Goal: Navigation & Orientation: Find specific page/section

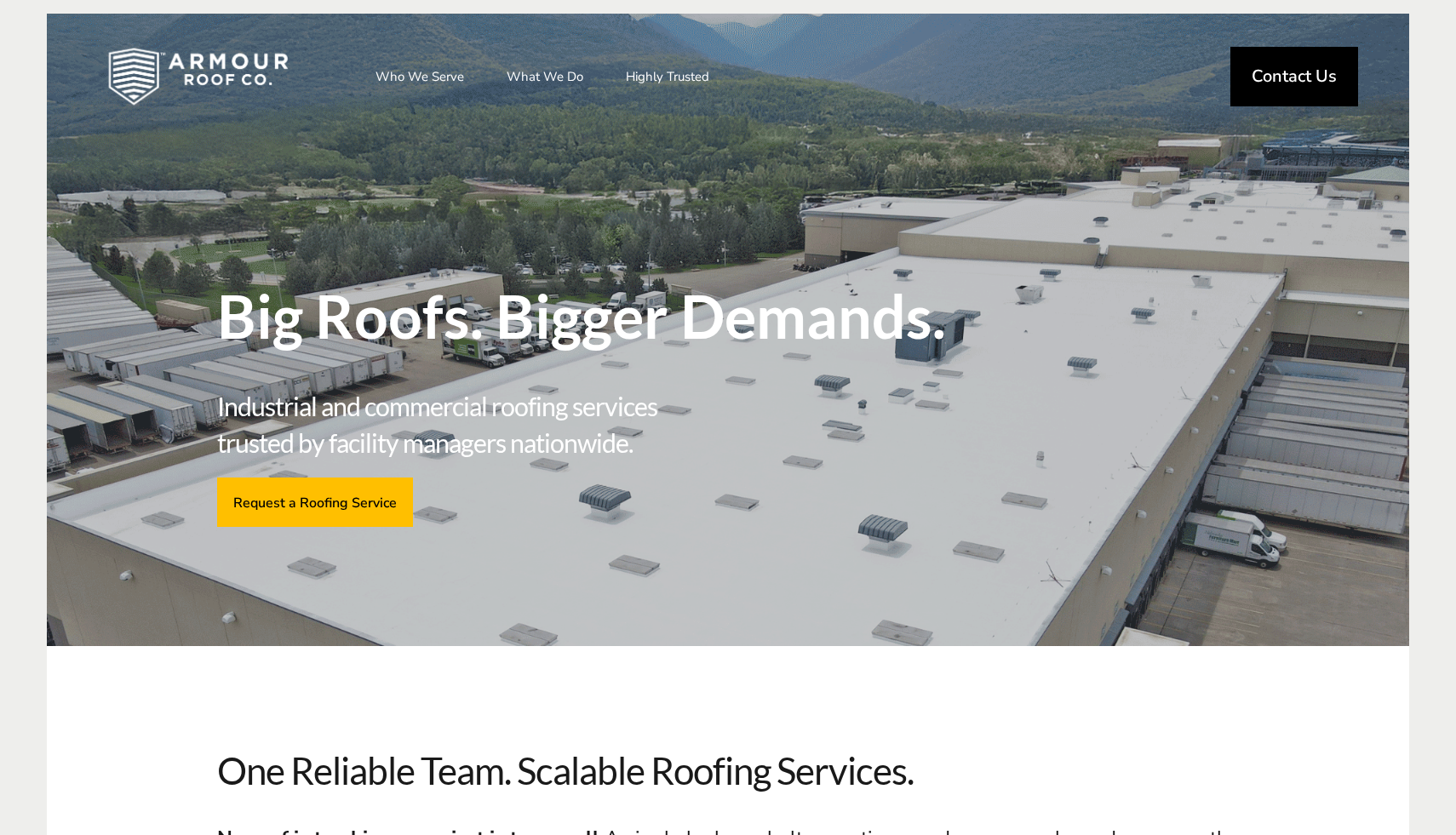
click at [901, 345] on span "Big Roofs. Bigger Demands." at bounding box center [595, 315] width 757 height 59
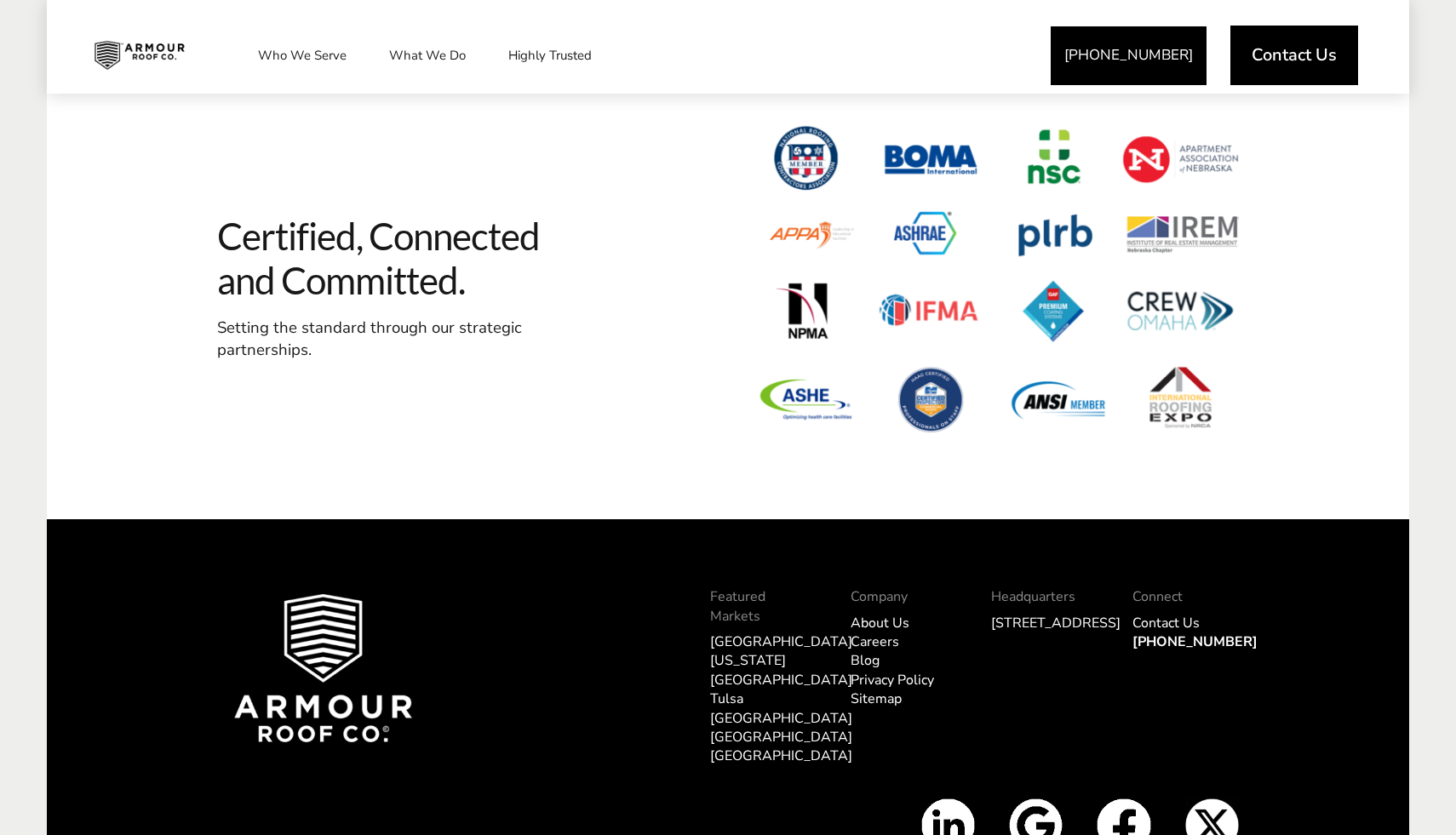
scroll to position [5186, 0]
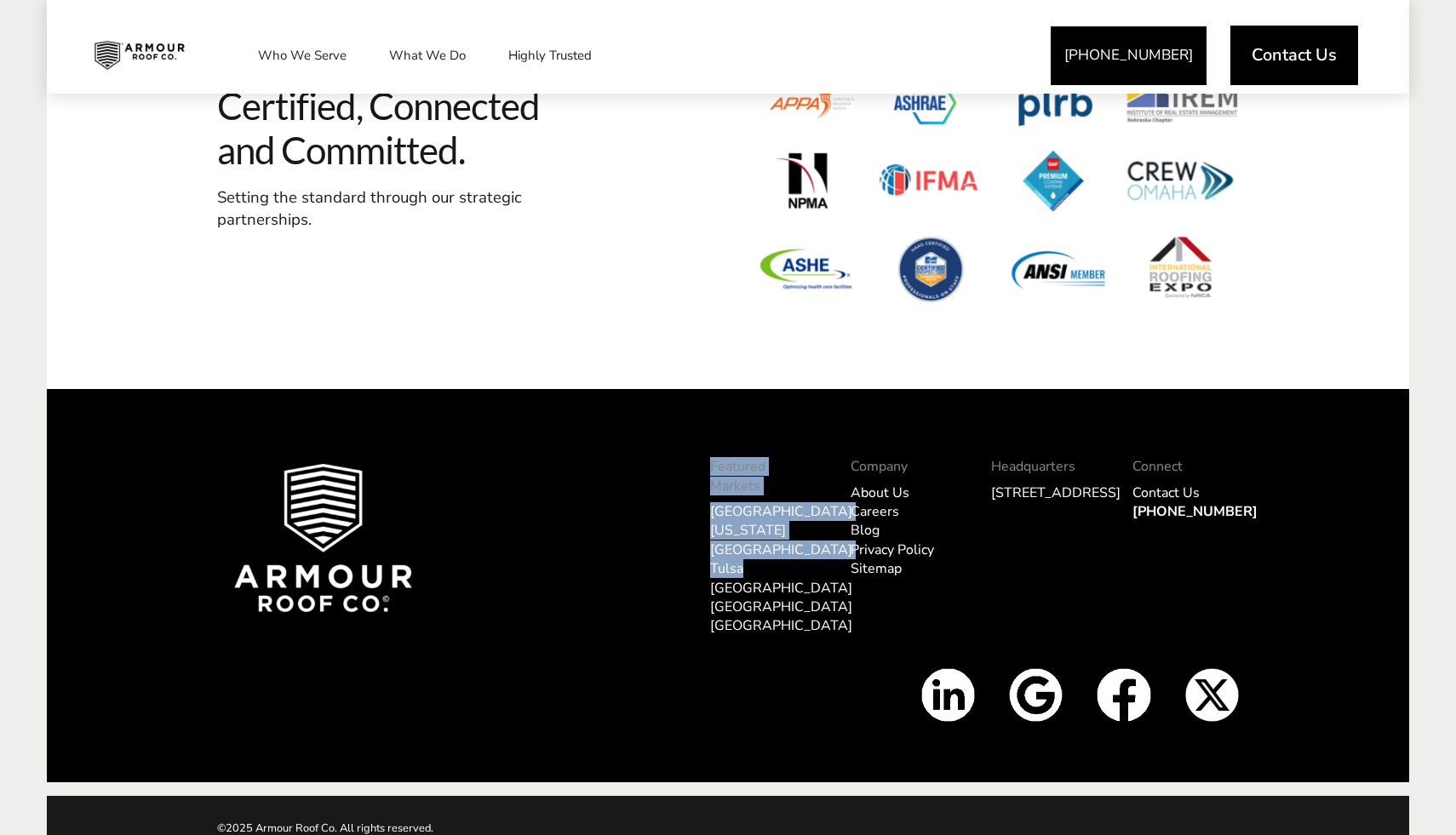
drag, startPoint x: 628, startPoint y: 445, endPoint x: 842, endPoint y: 529, distance: 229.9
click at [842, 529] on div "Featured Markets [GEOGRAPHIC_DATA] [US_STATE][GEOGRAPHIC_DATA] [GEOGRAPHIC_DATA…" at bounding box center [903, 556] width 704 height 225
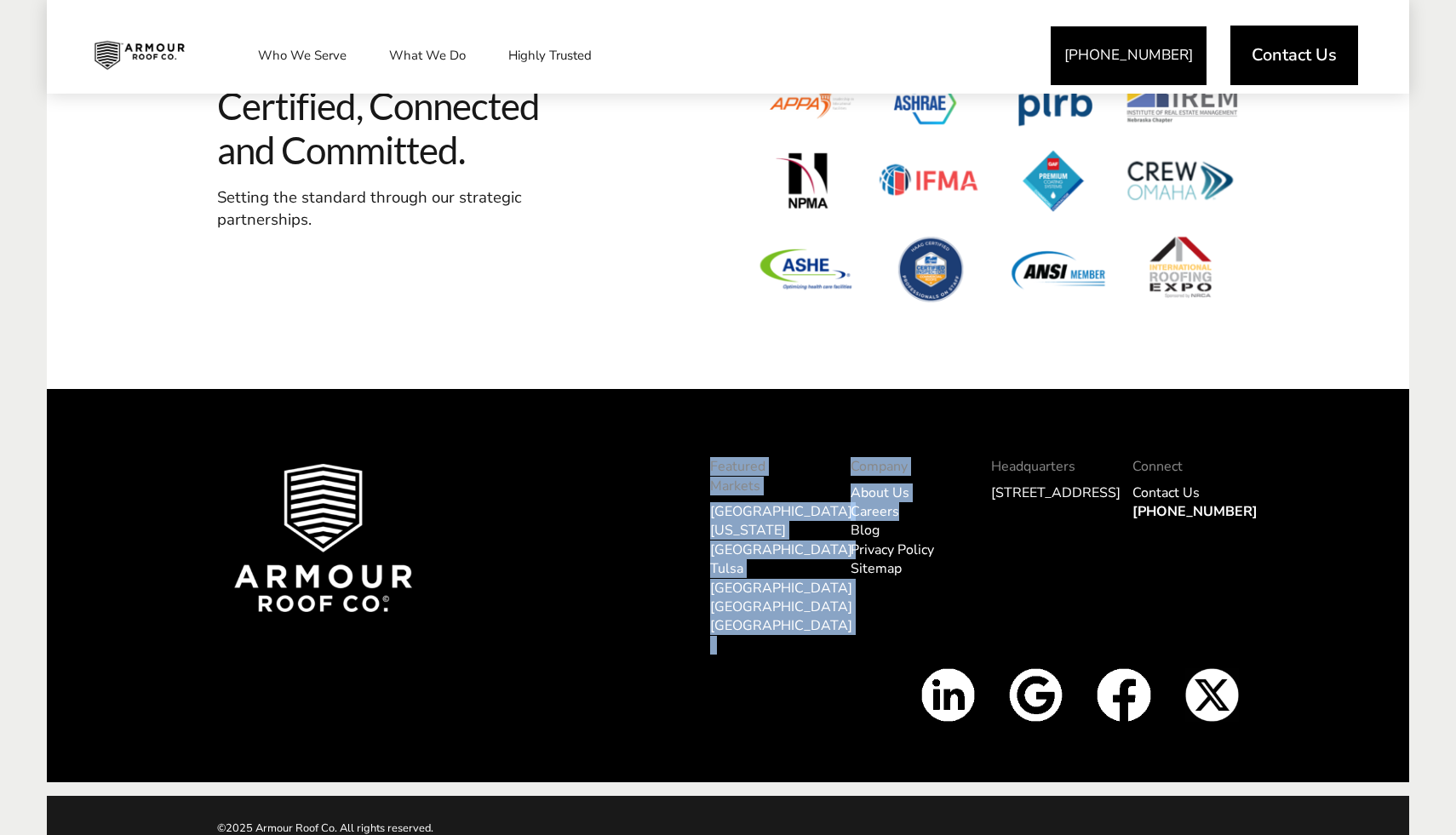
click at [870, 483] on link "About Us" at bounding box center [879, 493] width 58 height 19
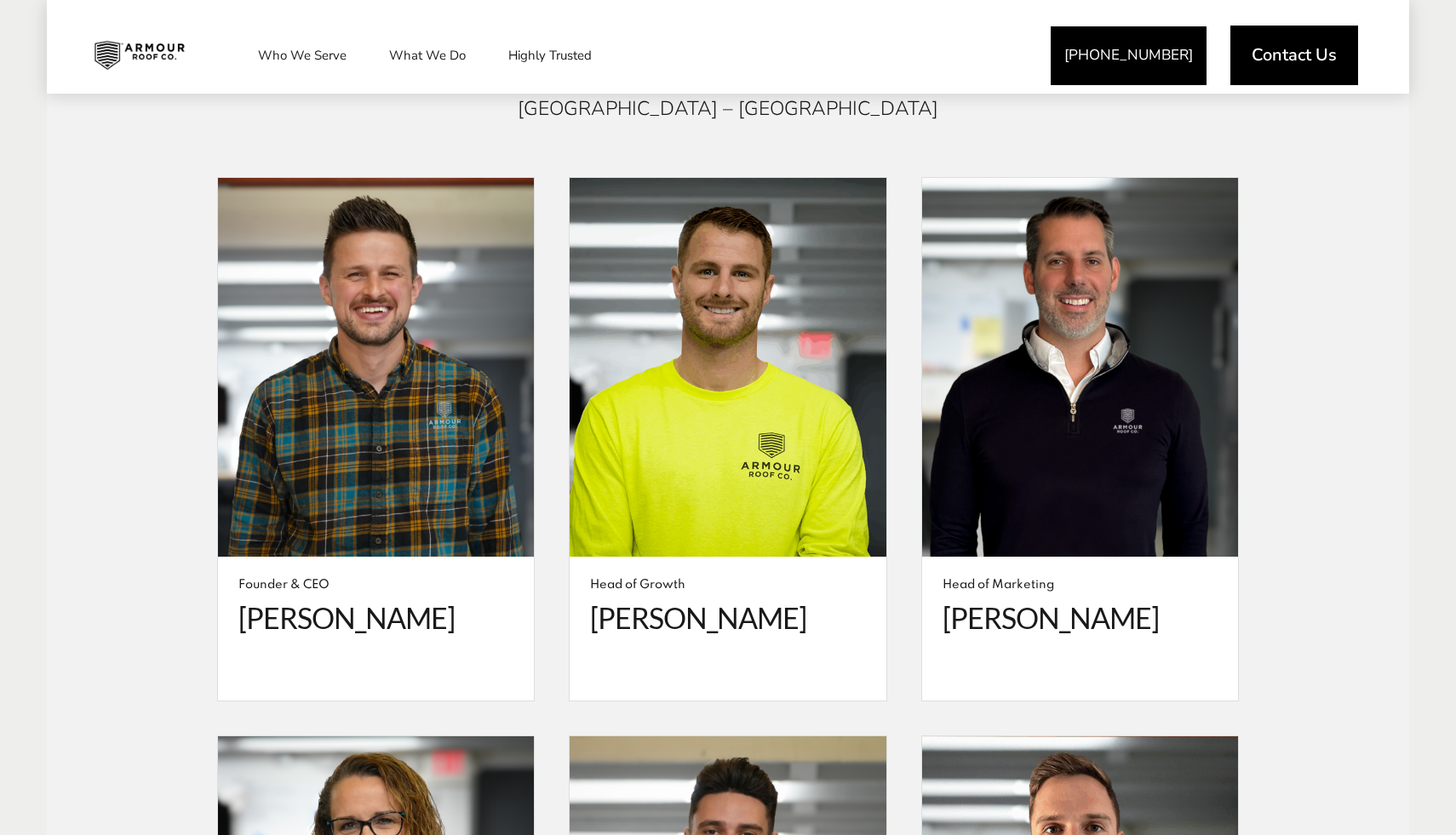
scroll to position [3142, 0]
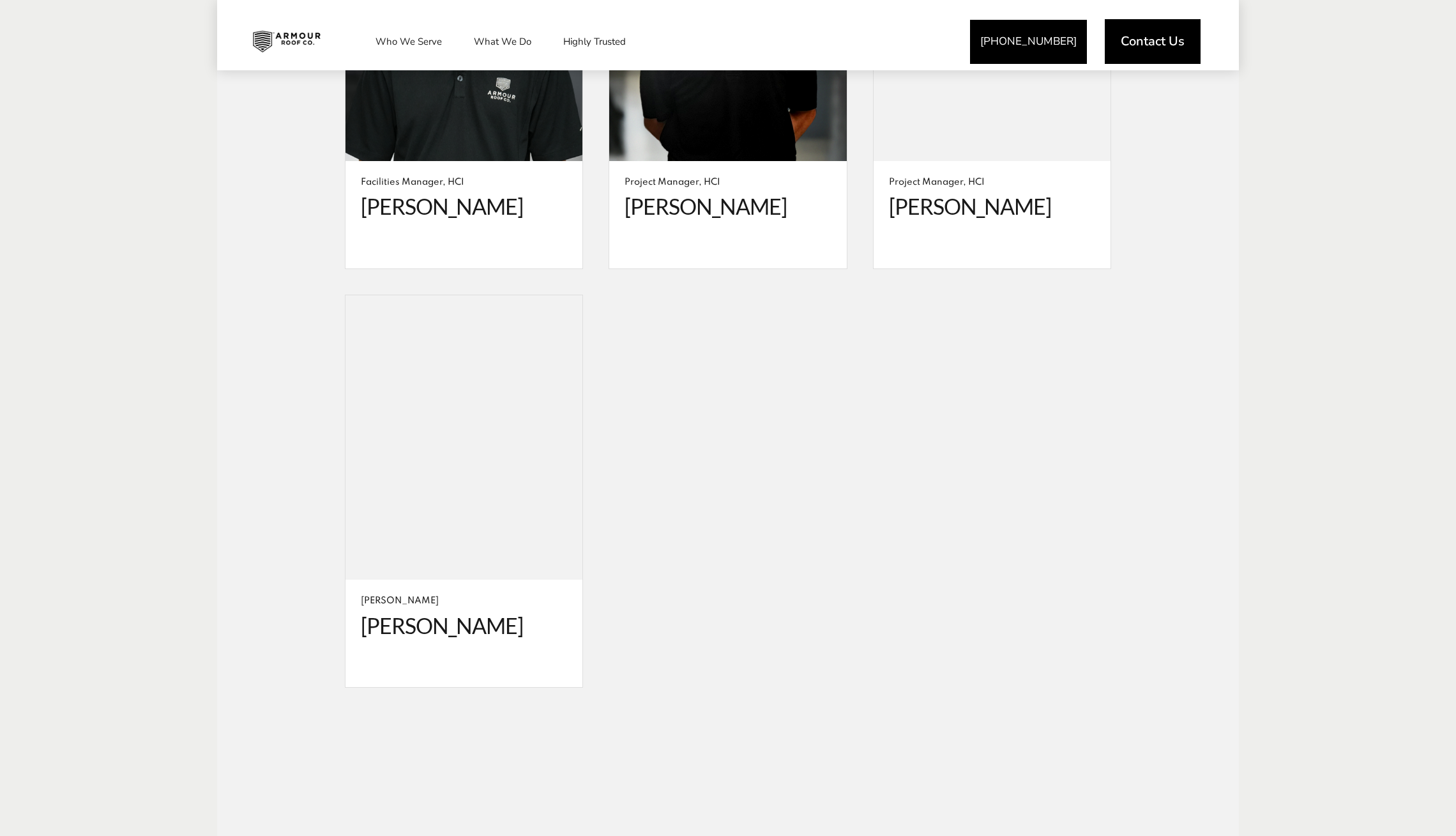
scroll to position [3913, 0]
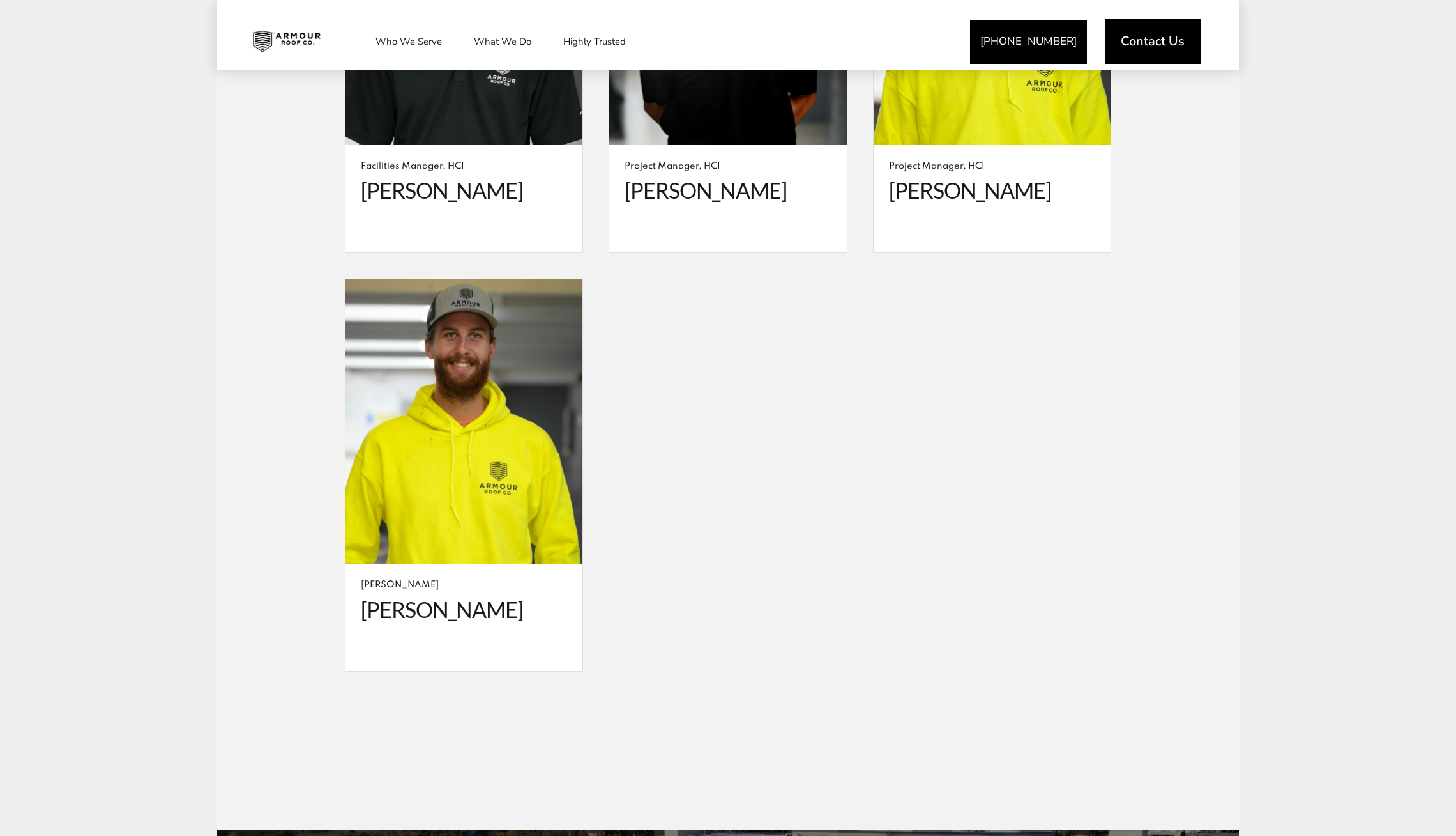
click at [1046, 568] on div at bounding box center [992, 489] width 264 height 419
